Goal: Entertainment & Leisure: Consume media (video, audio)

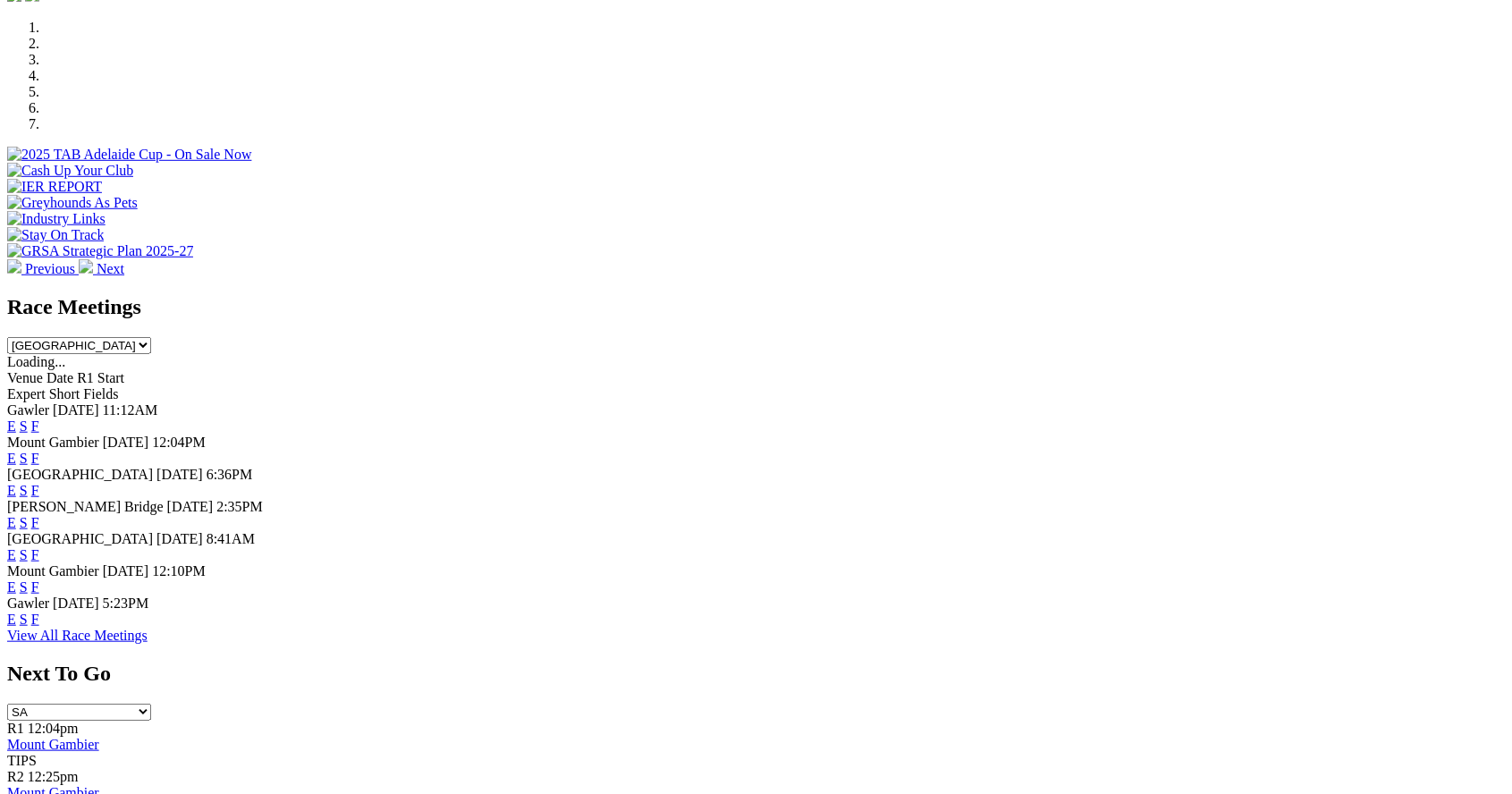
scroll to position [547, 0]
click at [39, 626] on link "F" at bounding box center [35, 618] width 8 height 15
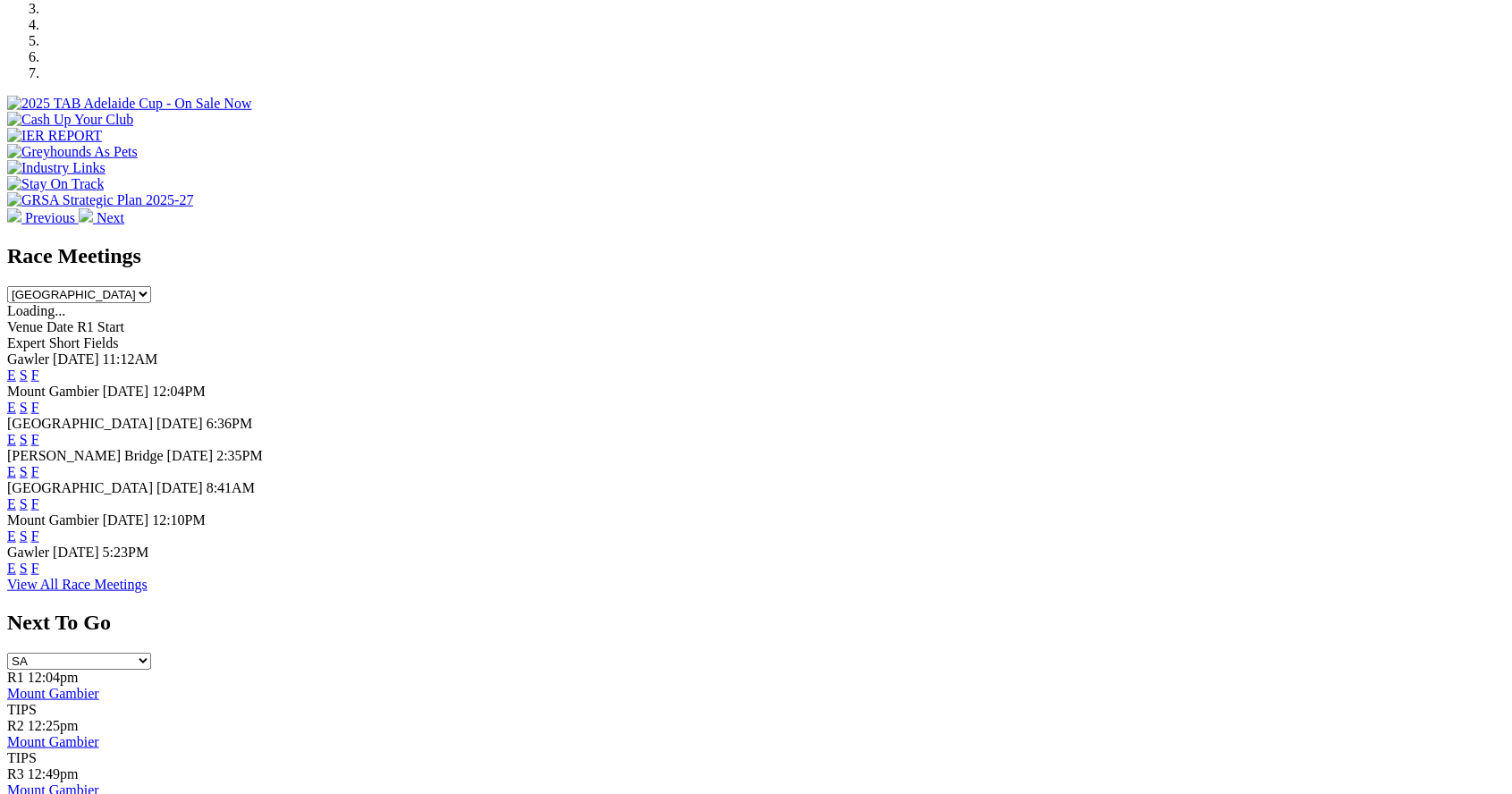
scroll to position [632, 0]
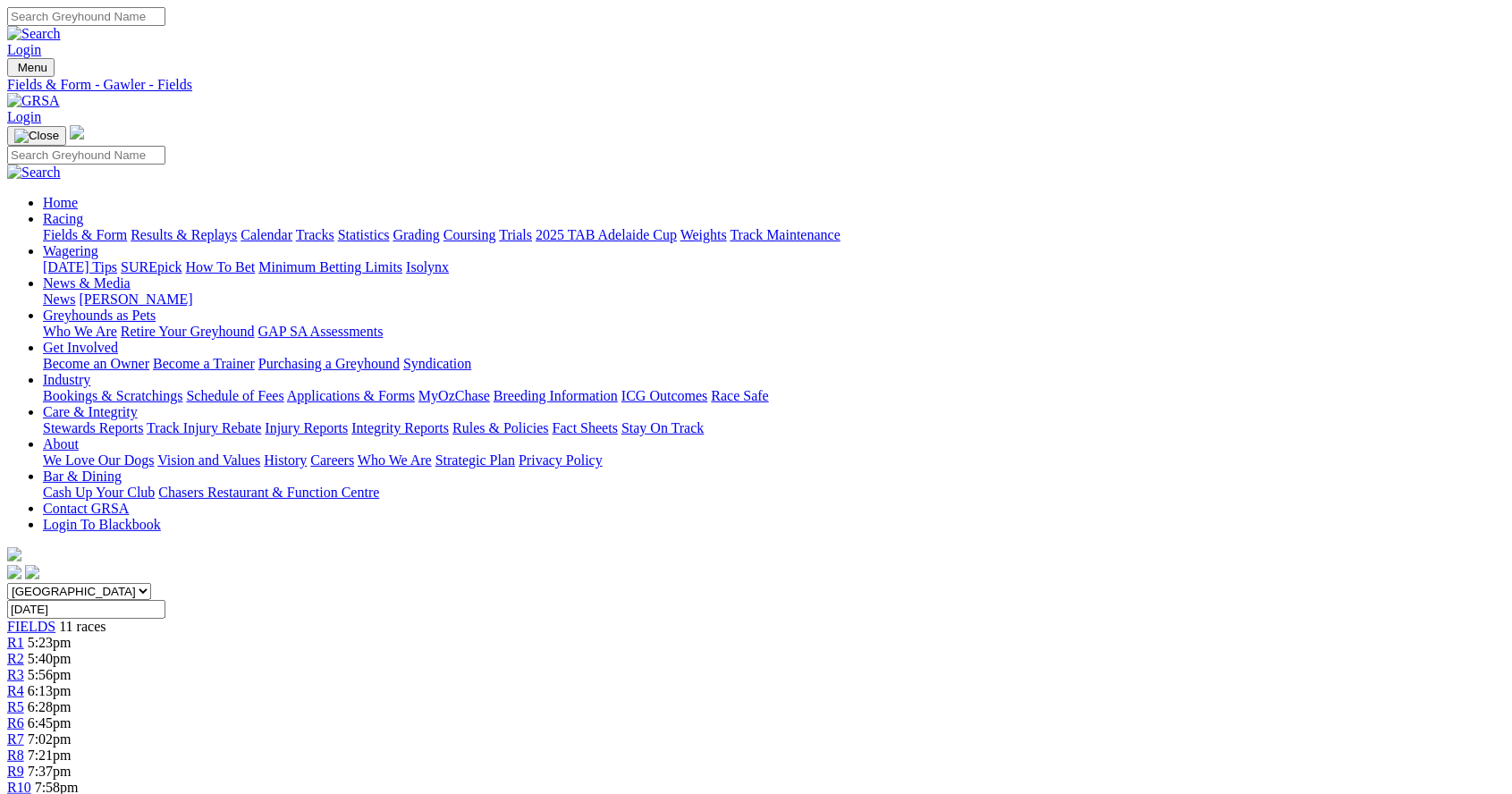
click at [72, 651] on span "5:40pm" at bounding box center [50, 658] width 43 height 15
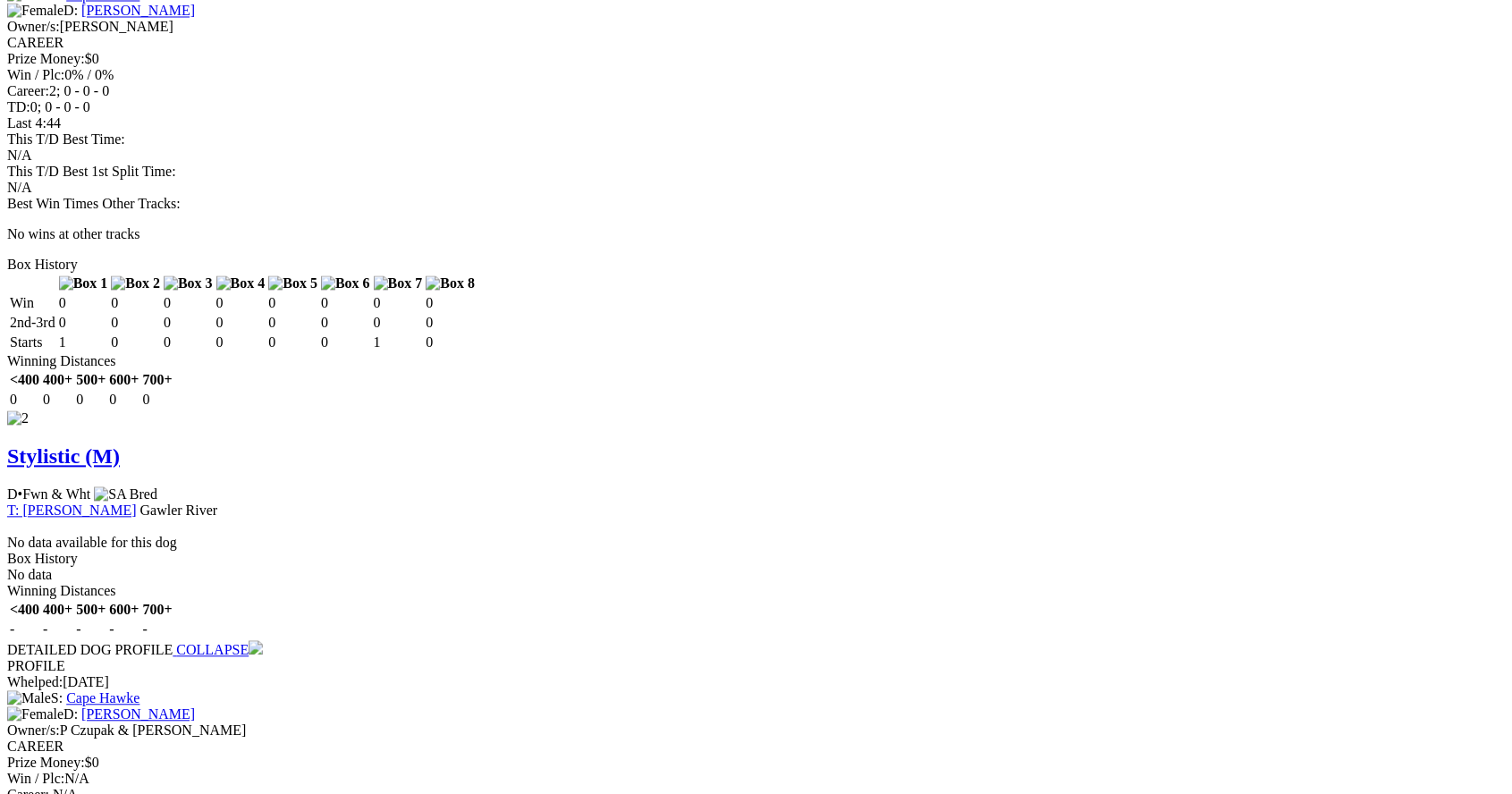
scroll to position [1844, 0]
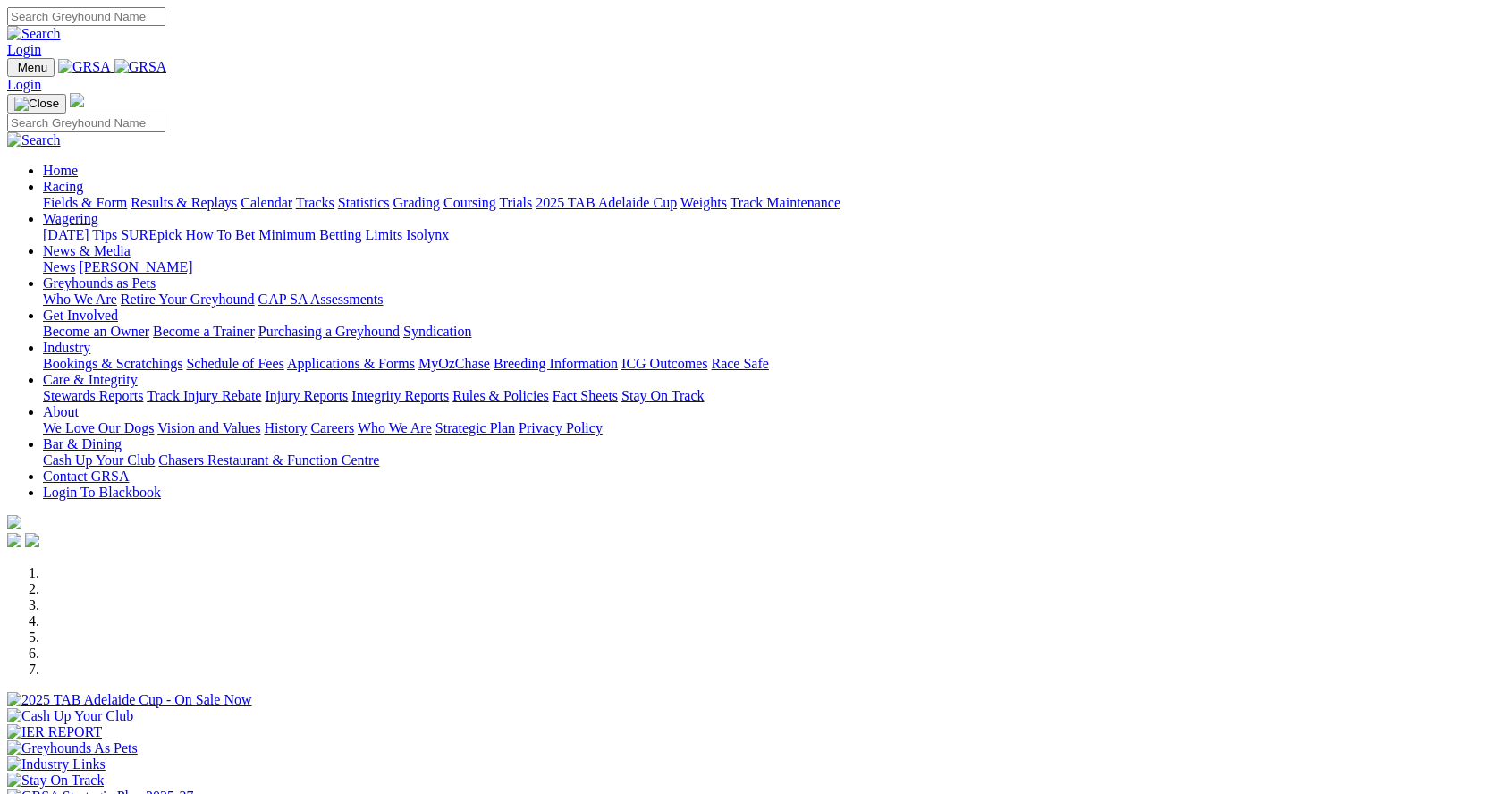
scroll to position [632, 0]
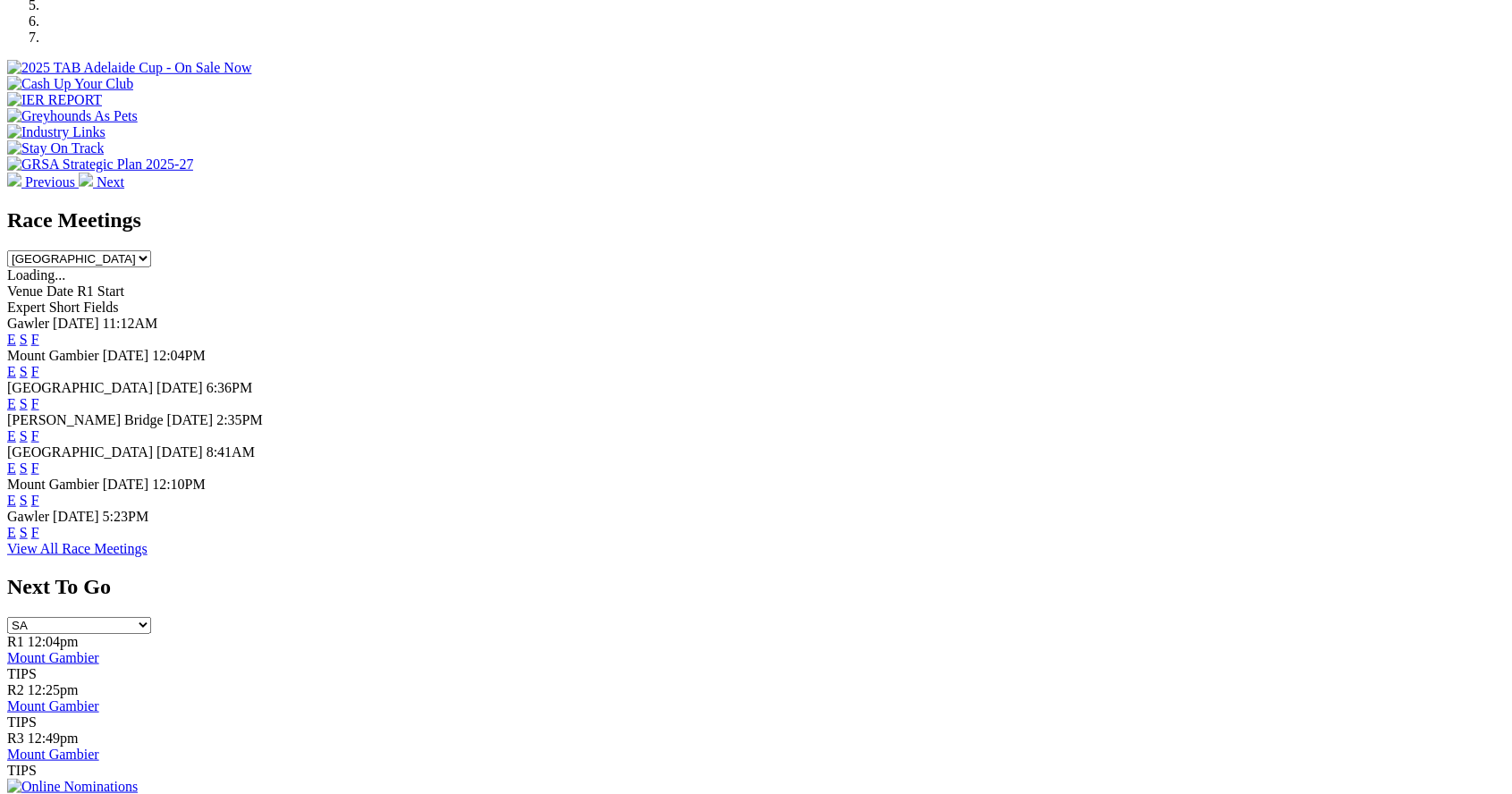
click at [39, 540] on link "F" at bounding box center [35, 532] width 8 height 15
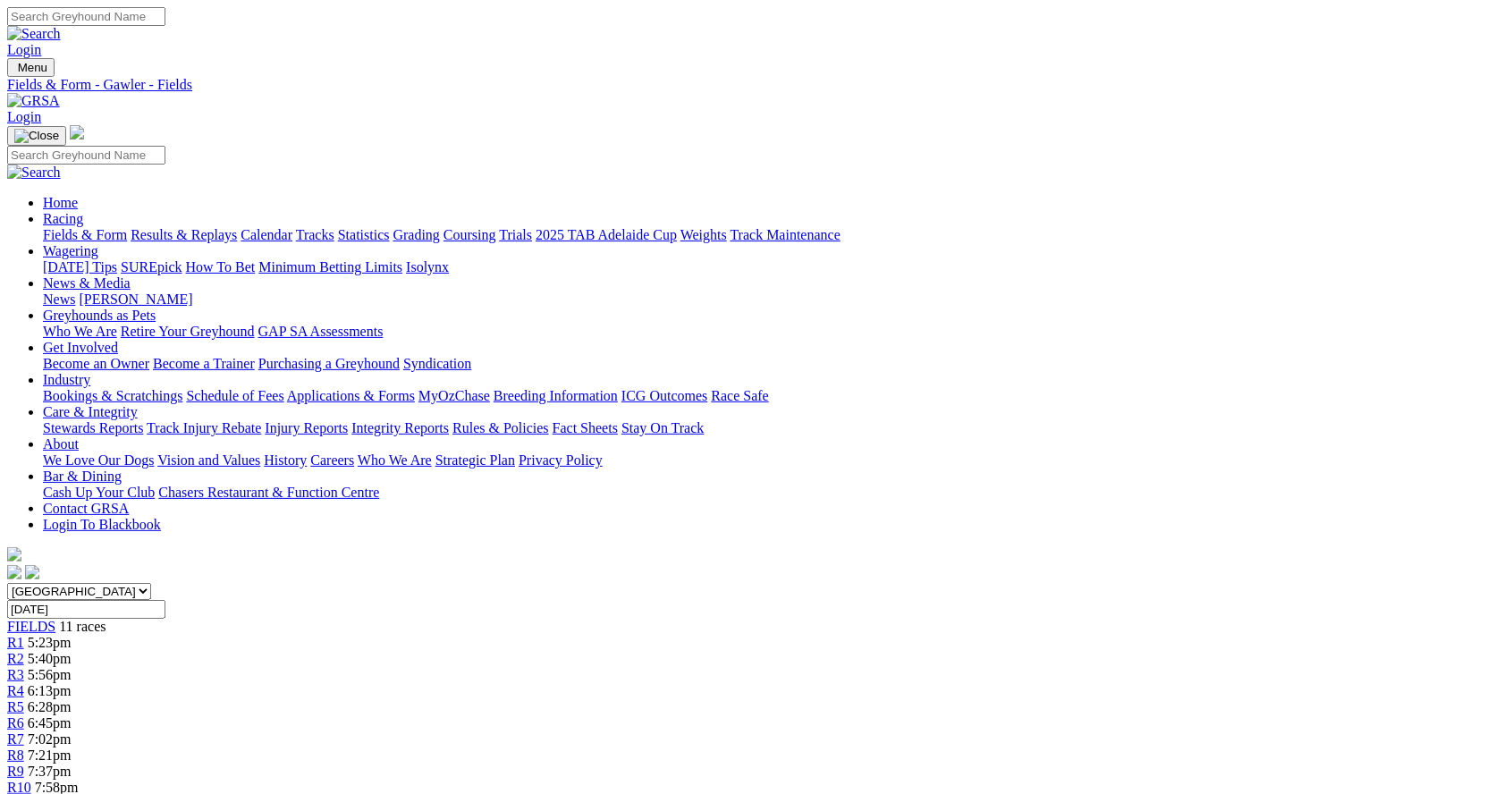
click at [72, 651] on span "5:40pm" at bounding box center [50, 658] width 43 height 15
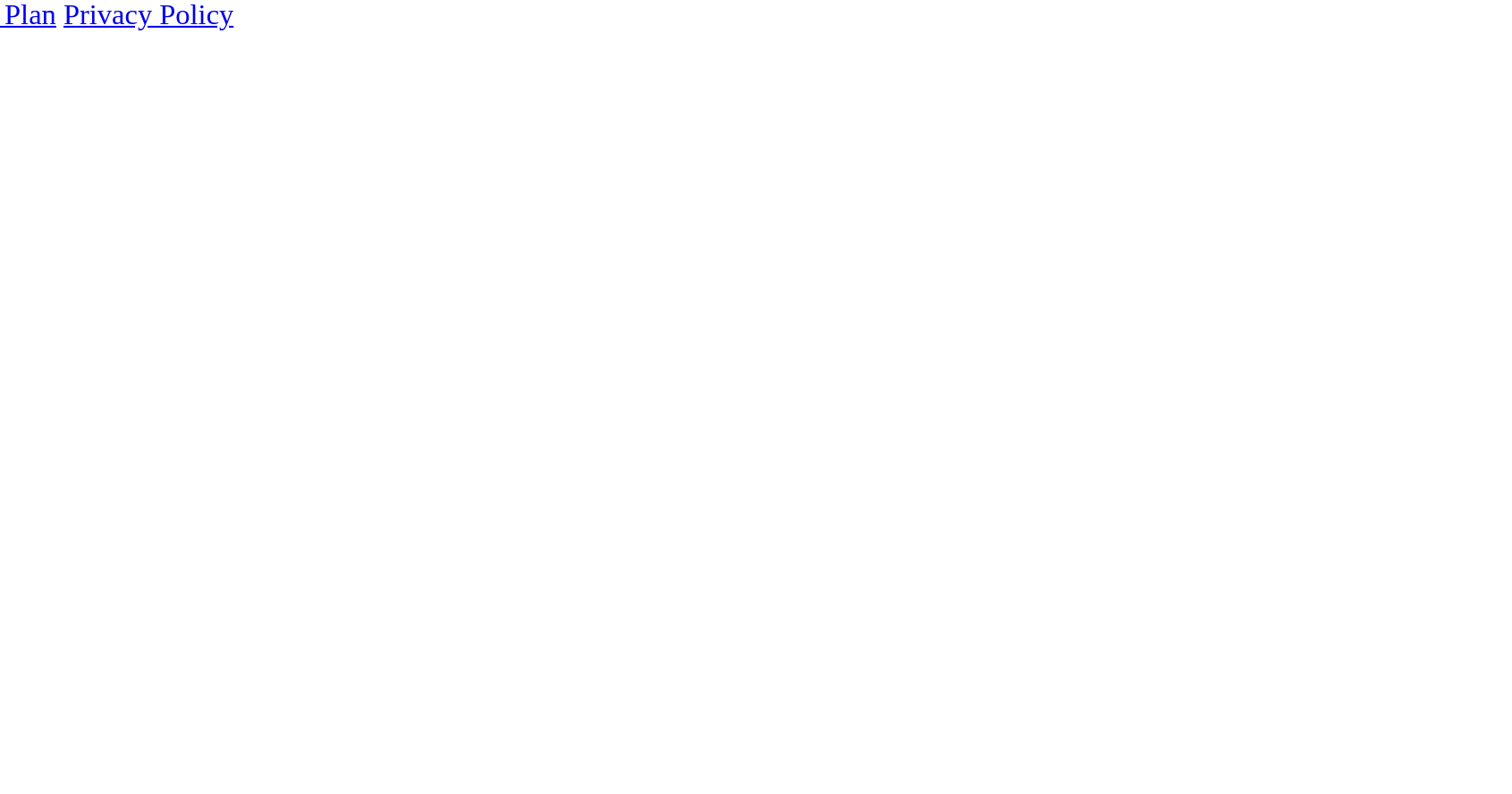
scroll to position [183, 0]
